Goal: Navigation & Orientation: Find specific page/section

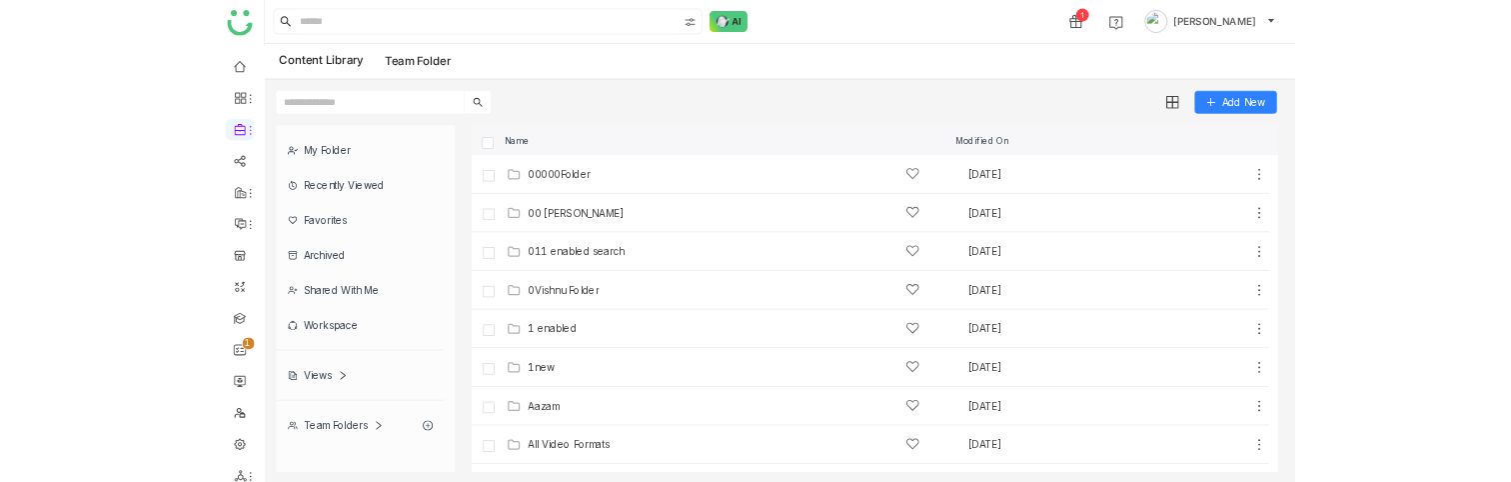
scroll to position [20, 0]
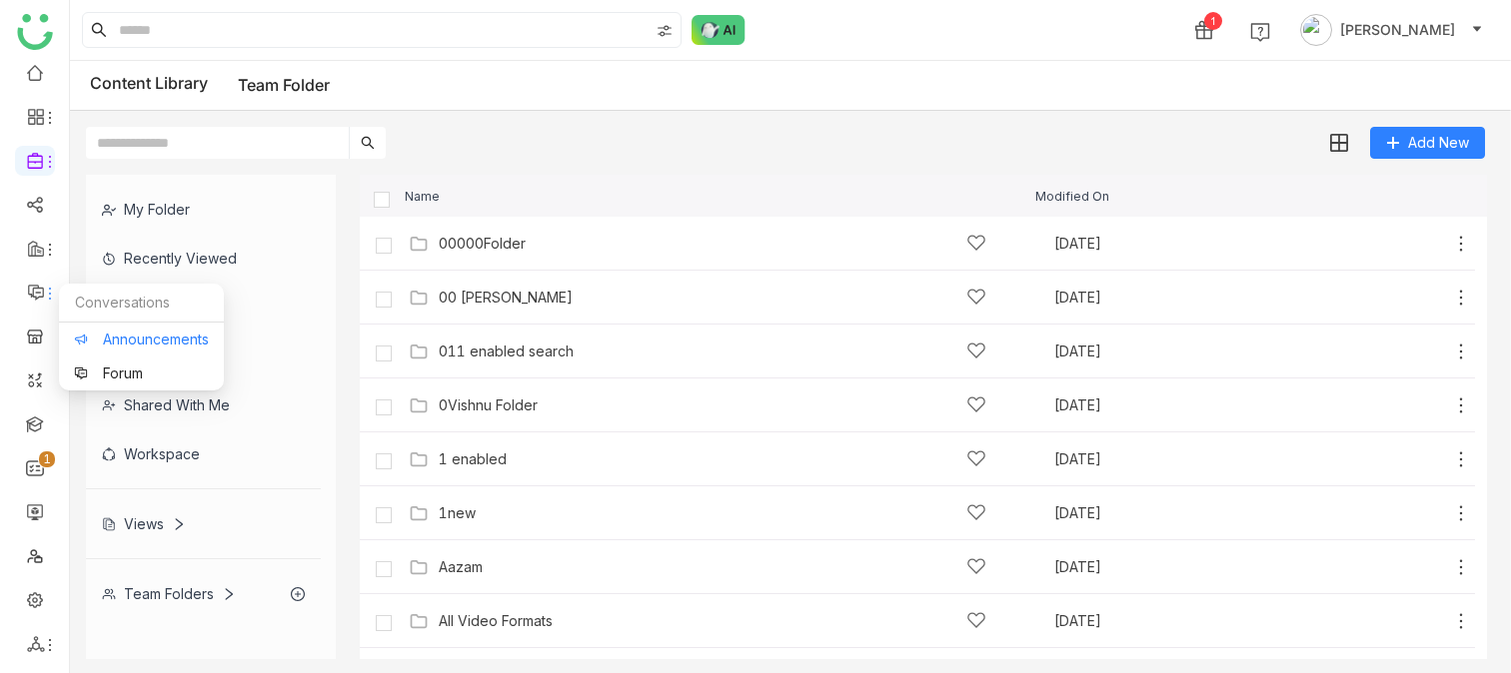
click at [104, 340] on link "Announcements" at bounding box center [141, 340] width 135 height 14
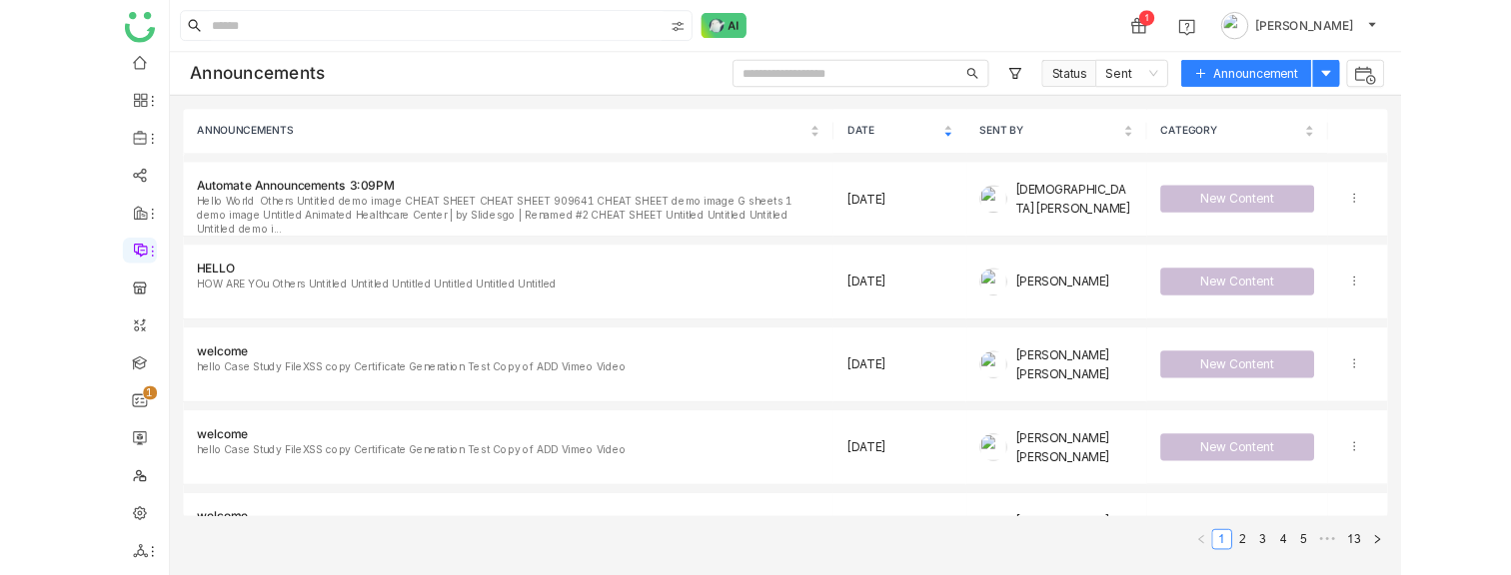
scroll to position [25, 0]
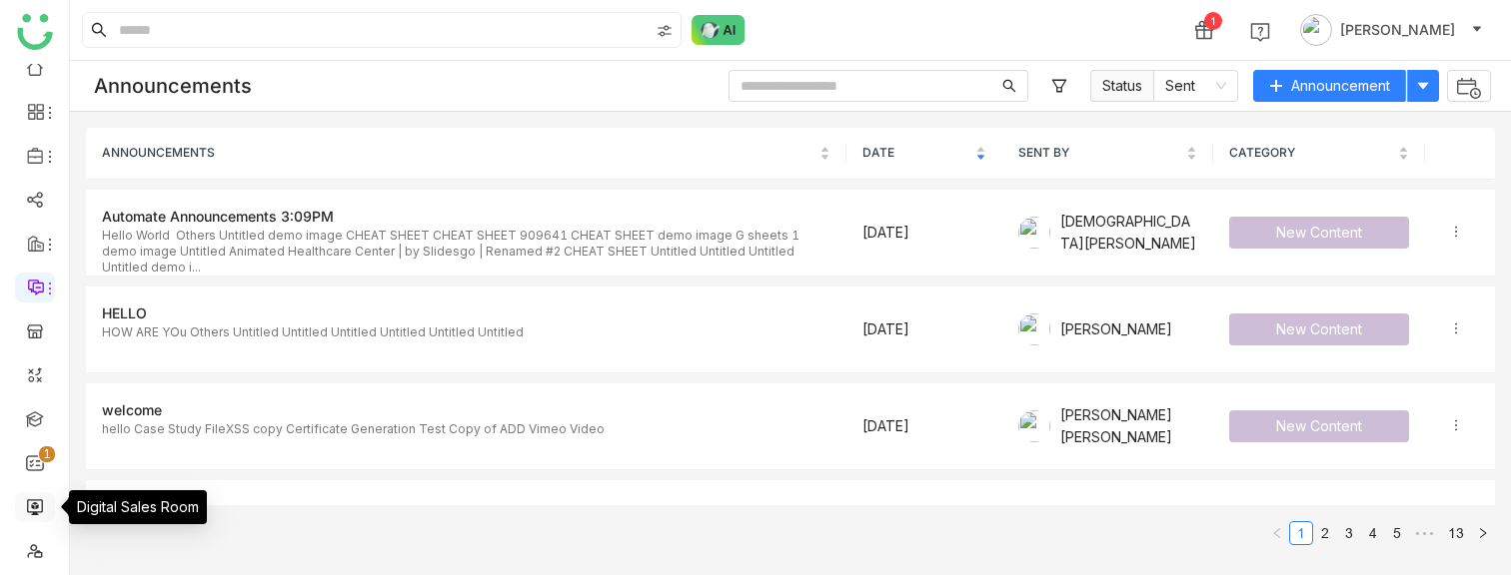
click at [36, 506] on link at bounding box center [35, 506] width 18 height 17
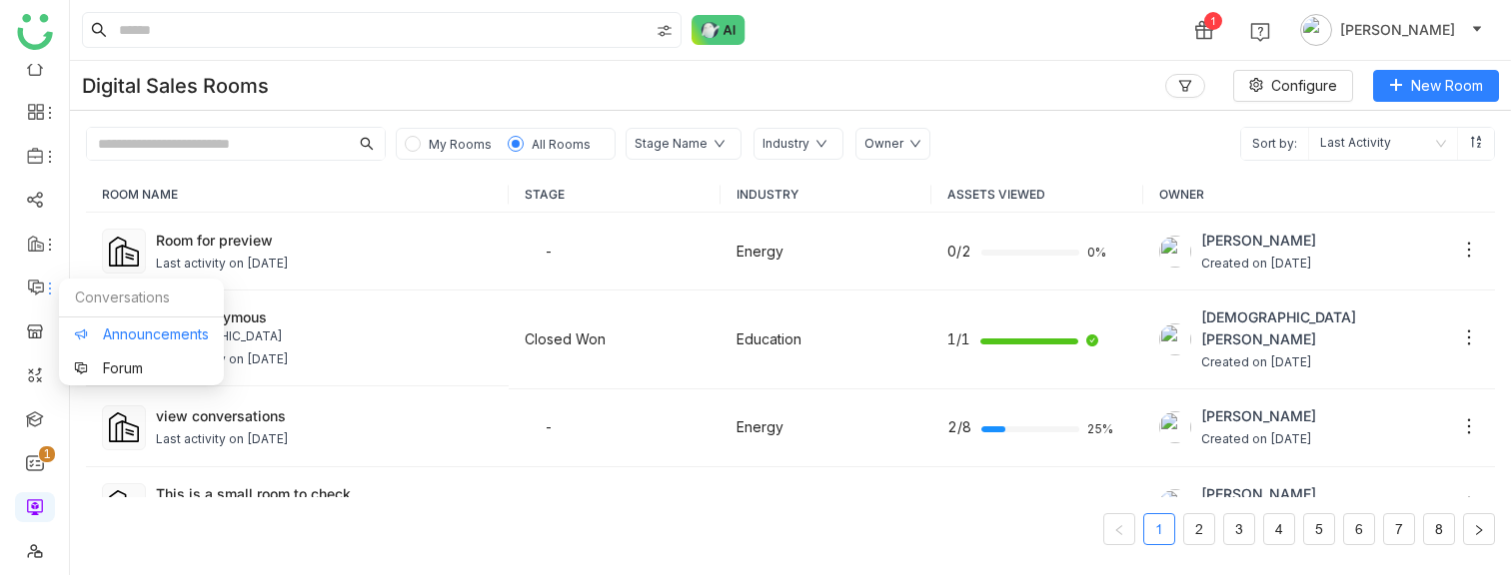
click at [127, 335] on link "Announcements" at bounding box center [141, 335] width 135 height 14
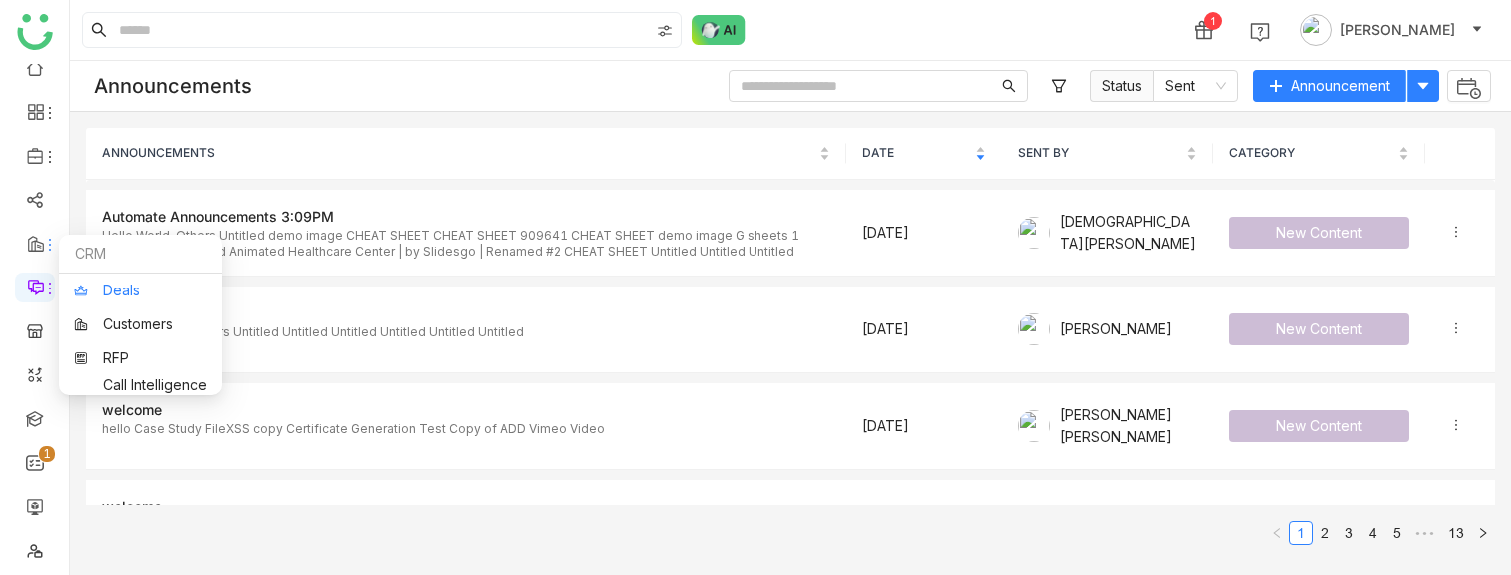
click at [131, 287] on link "Deals" at bounding box center [140, 291] width 133 height 14
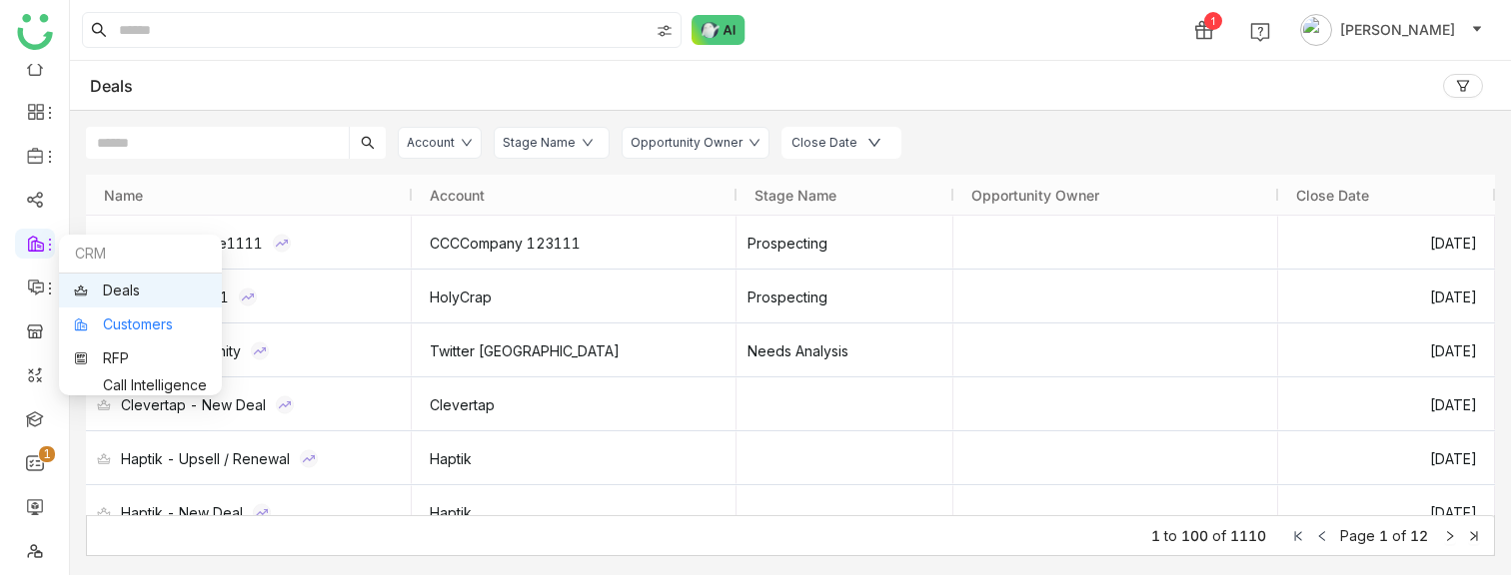
click at [137, 323] on link "Customers" at bounding box center [140, 325] width 133 height 14
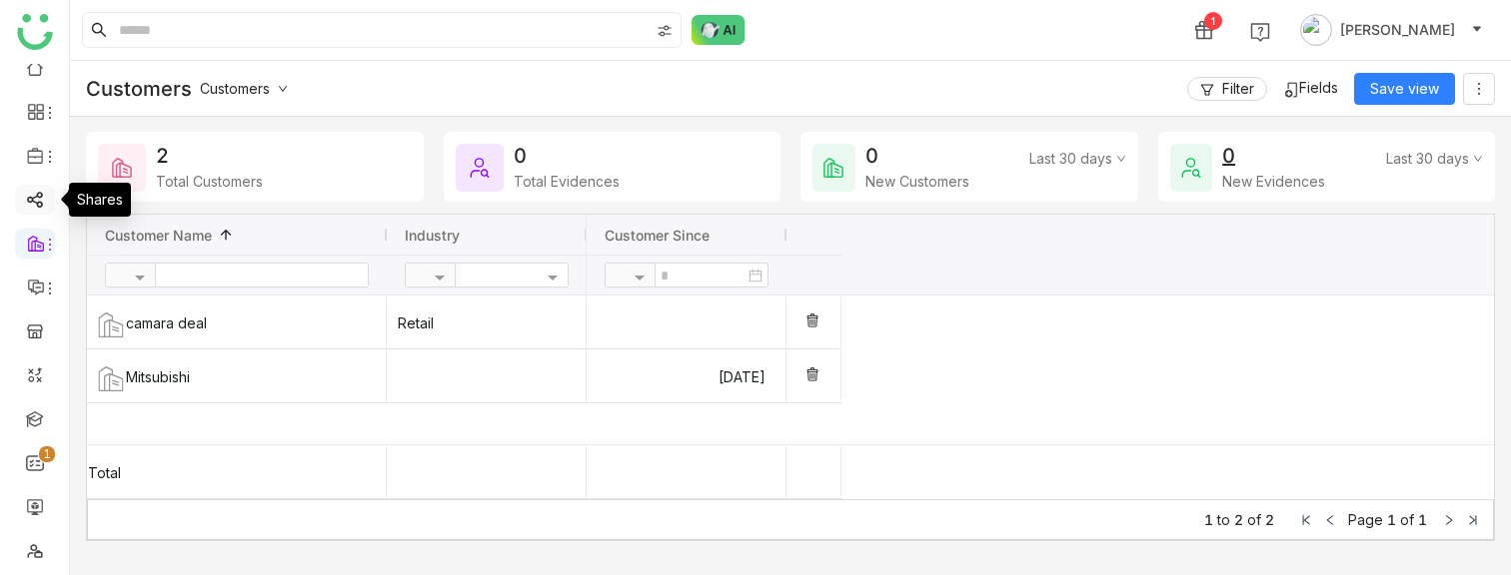
click at [39, 206] on link at bounding box center [35, 198] width 18 height 17
